Goal: Task Accomplishment & Management: Use online tool/utility

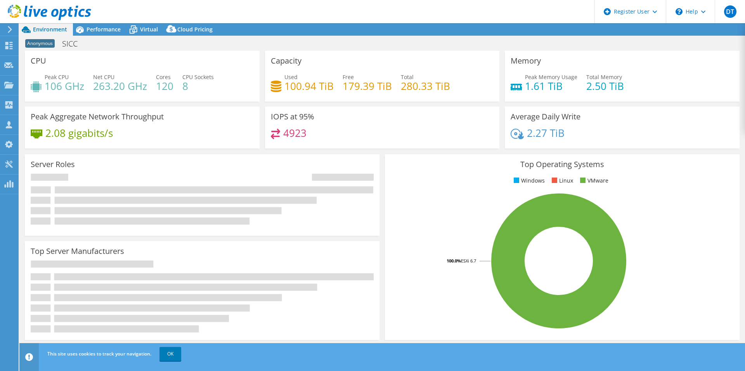
select select "USD"
select select "EULondon"
select select "GBP"
